Goal: Task Accomplishment & Management: Complete application form

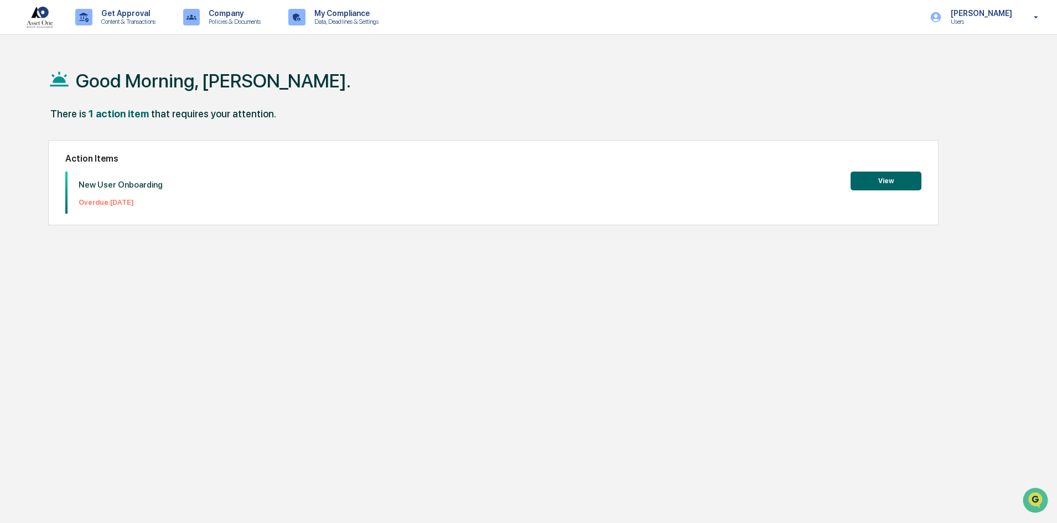
click at [883, 181] on button "View" at bounding box center [885, 180] width 71 height 19
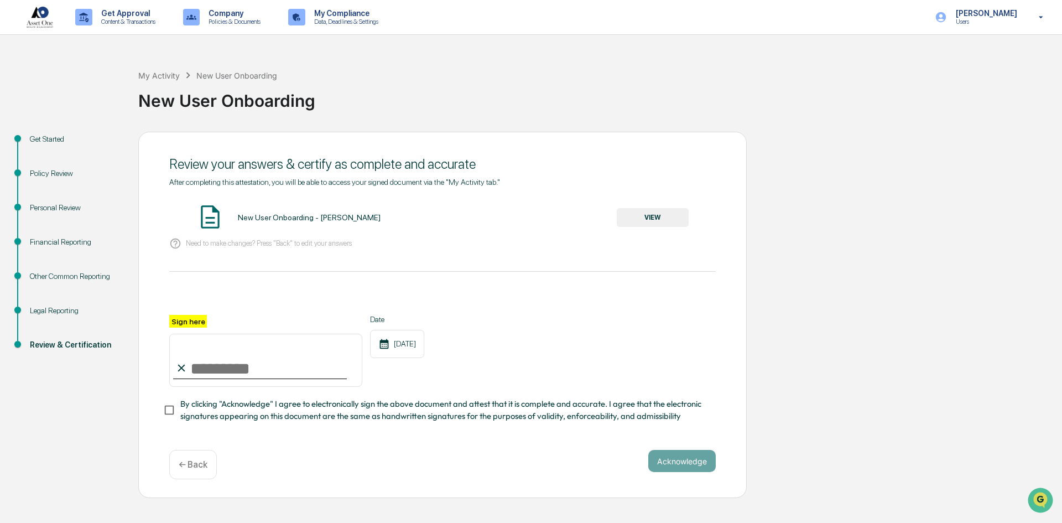
click at [211, 371] on input "Sign here" at bounding box center [265, 360] width 193 height 53
type input "**********"
click at [694, 463] on button "Acknowledge" at bounding box center [681, 461] width 67 height 22
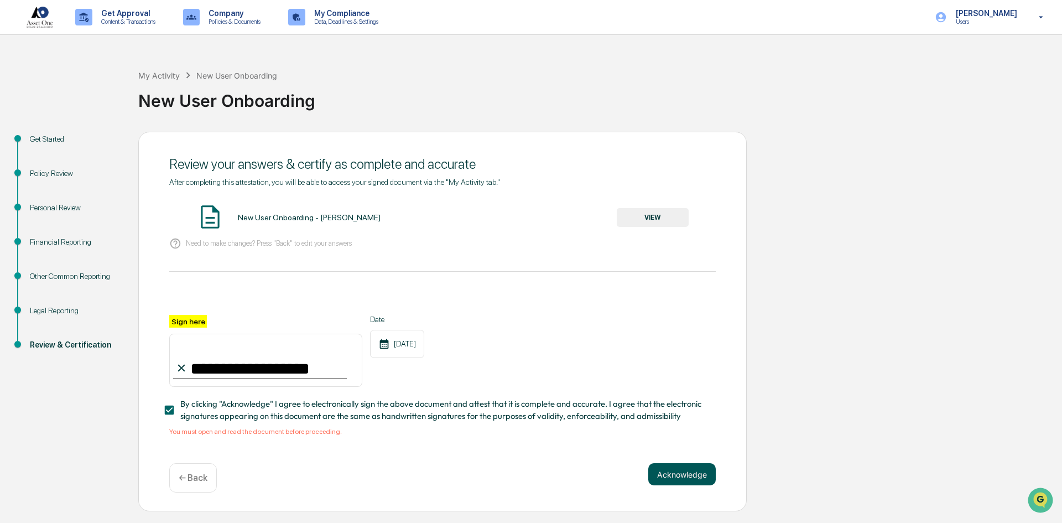
click at [691, 480] on button "Acknowledge" at bounding box center [681, 474] width 67 height 22
click at [635, 219] on button "VIEW" at bounding box center [653, 217] width 72 height 19
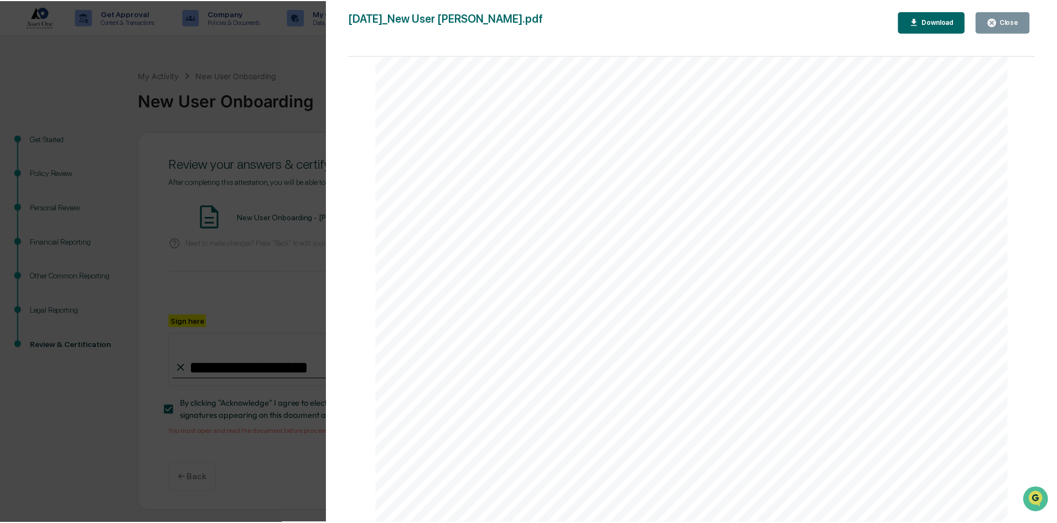
scroll to position [11669, 0]
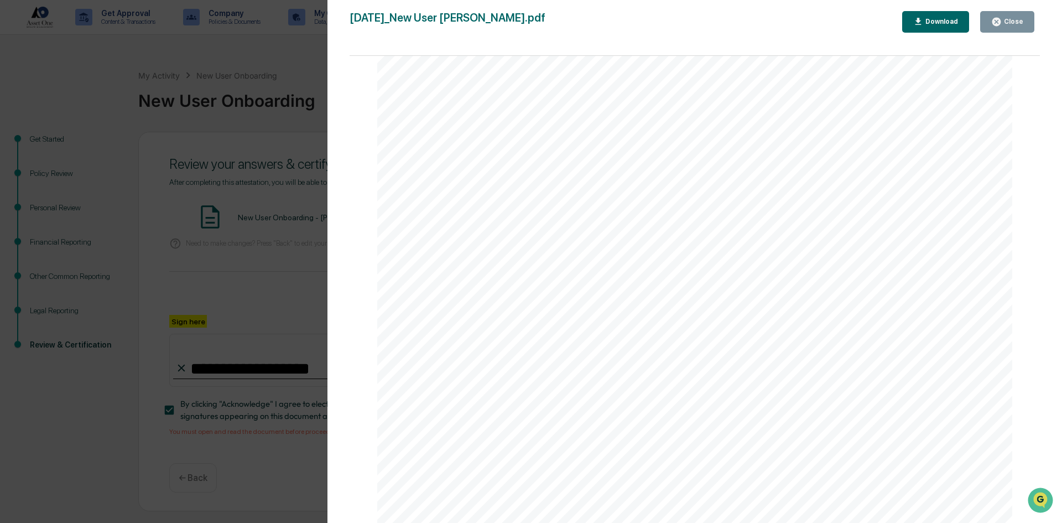
click at [945, 24] on div "Download" at bounding box center [940, 22] width 35 height 8
click at [1019, 21] on div "Close" at bounding box center [1013, 22] width 22 height 8
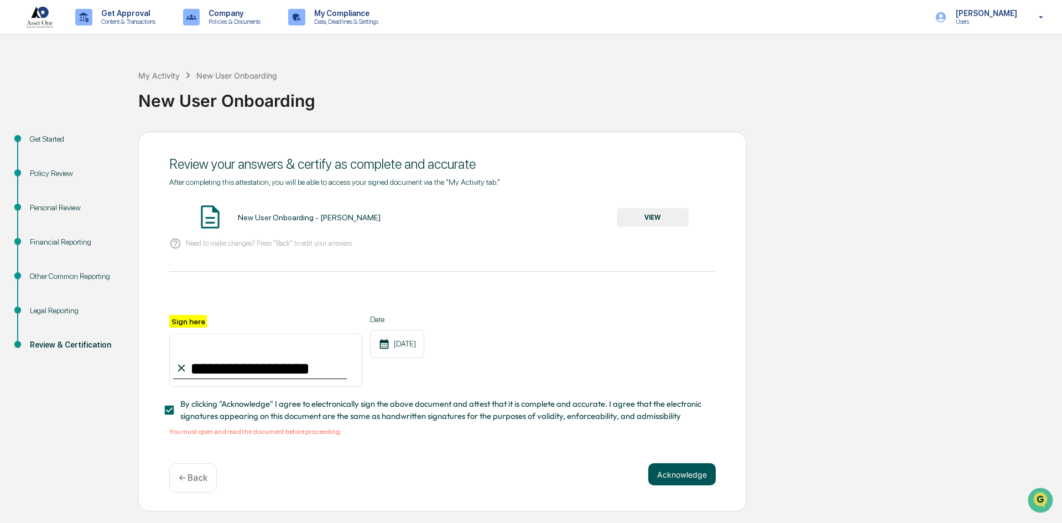
click at [677, 475] on button "Acknowledge" at bounding box center [681, 474] width 67 height 22
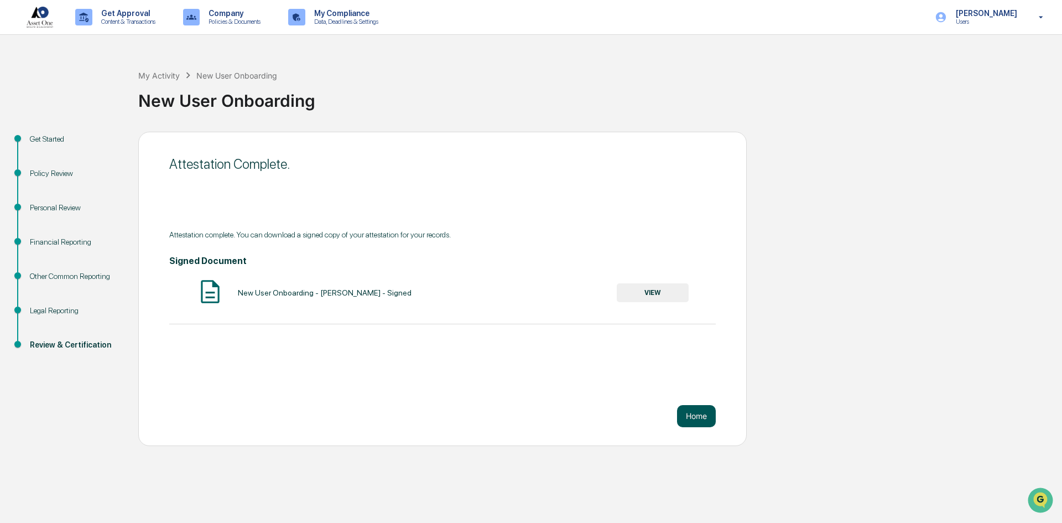
click at [695, 418] on button "Home" at bounding box center [696, 416] width 39 height 22
